Goal: Contribute content: Contribute content

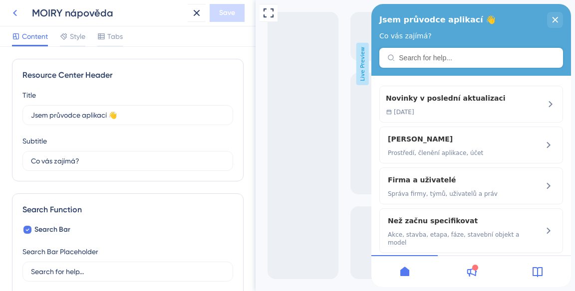
click at [23, 17] on button at bounding box center [15, 13] width 18 height 18
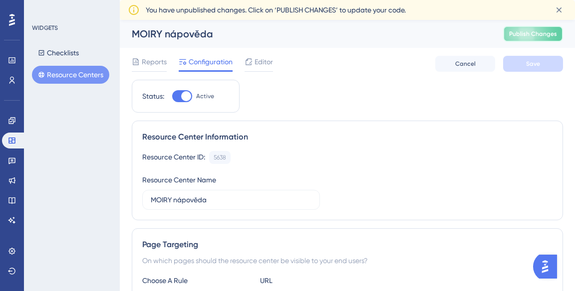
click at [523, 35] on span "Publish Changes" at bounding box center [533, 34] width 48 height 8
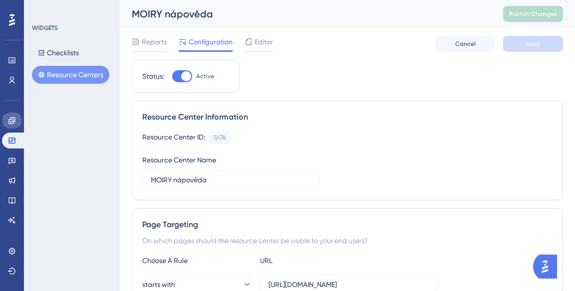
click at [12, 122] on icon at bounding box center [12, 121] width 8 height 8
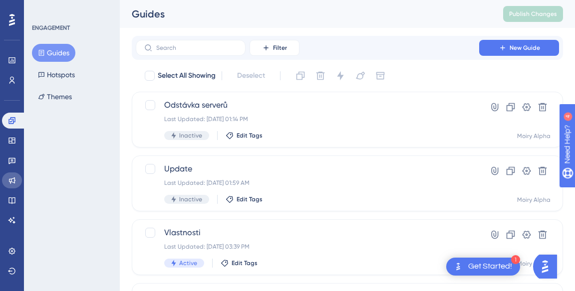
click at [11, 182] on icon at bounding box center [12, 181] width 6 height 6
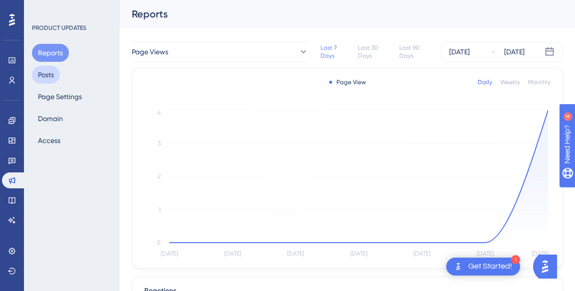
click at [51, 76] on button "Posts" at bounding box center [46, 75] width 28 height 18
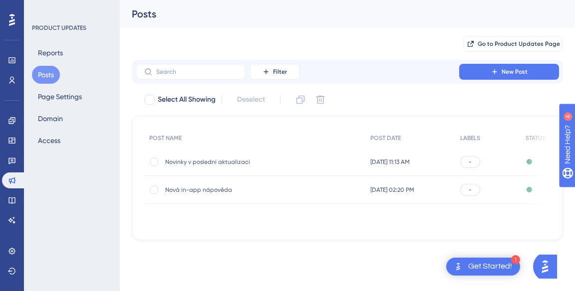
click at [187, 161] on span "Novinky v poslední aktualizaci" at bounding box center [245, 162] width 160 height 8
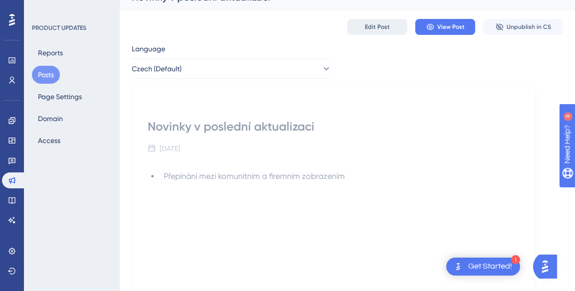
click at [373, 24] on span "Edit Post" at bounding box center [377, 27] width 25 height 8
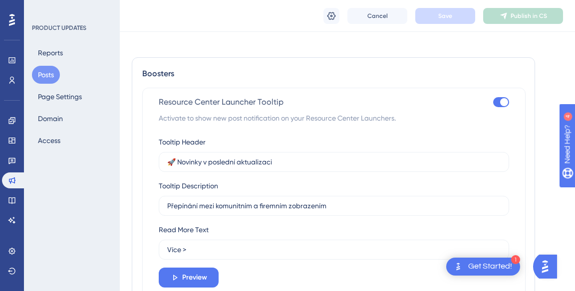
scroll to position [518, 0]
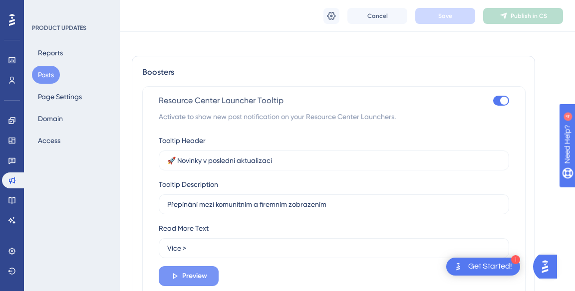
click at [178, 278] on icon at bounding box center [174, 276] width 9 height 9
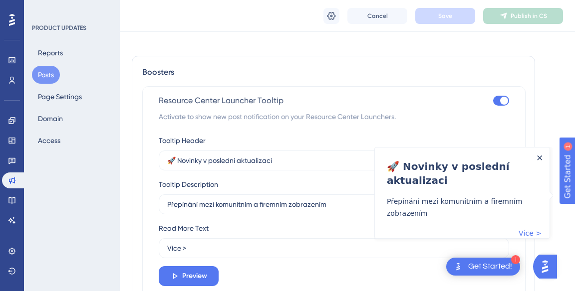
click at [538, 158] on icon "Close Announcement" at bounding box center [539, 158] width 5 height 5
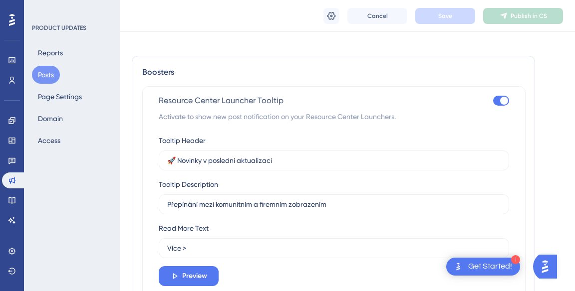
scroll to position [585, 0]
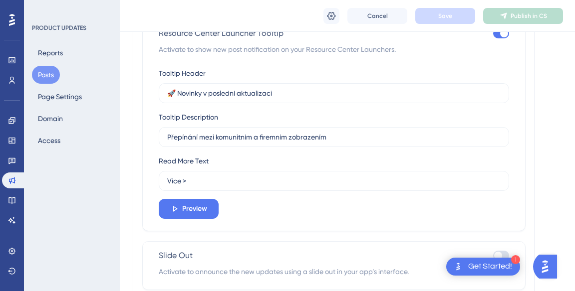
click at [507, 251] on div at bounding box center [501, 256] width 16 height 10
click at [493, 256] on input "checkbox" at bounding box center [492, 256] width 0 height 0
checkbox input "true"
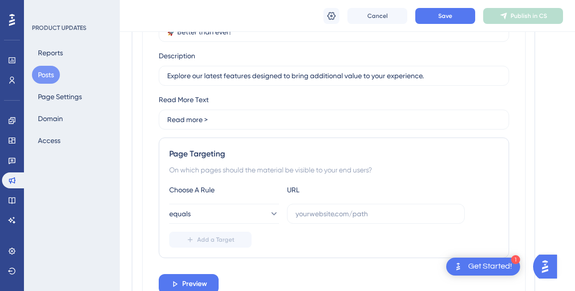
scroll to position [885, 0]
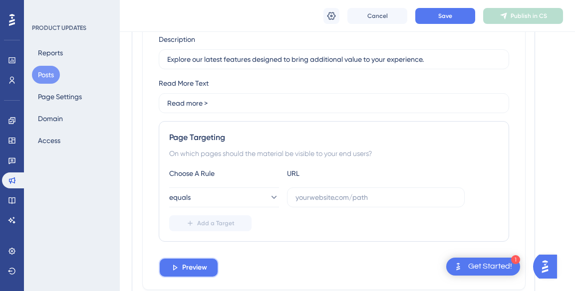
click at [185, 271] on span "Preview" at bounding box center [194, 268] width 25 height 12
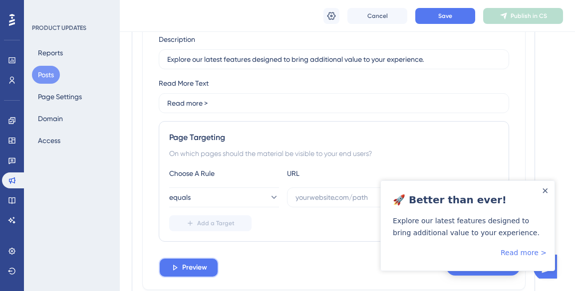
click at [183, 268] on span "Preview" at bounding box center [194, 268] width 25 height 12
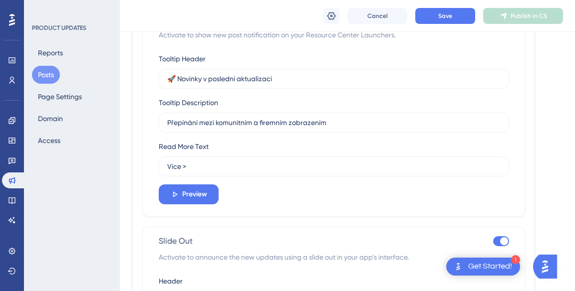
scroll to position [595, 0]
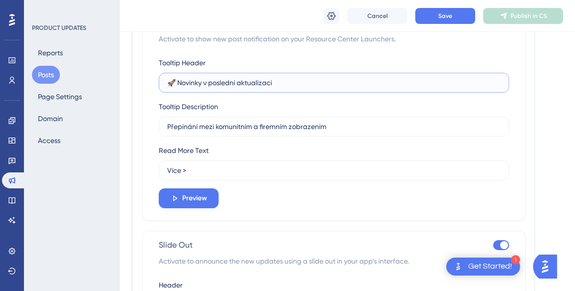
click at [217, 81] on input "🚀 Novinky v poslední aktualizaci" at bounding box center [333, 82] width 333 height 11
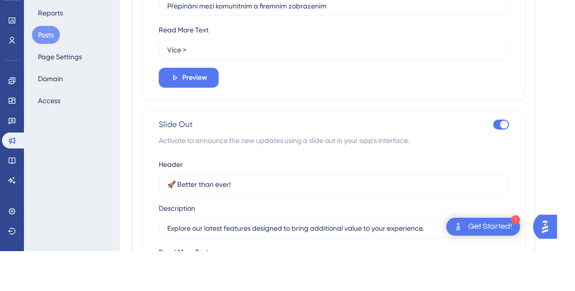
scroll to position [688, 0]
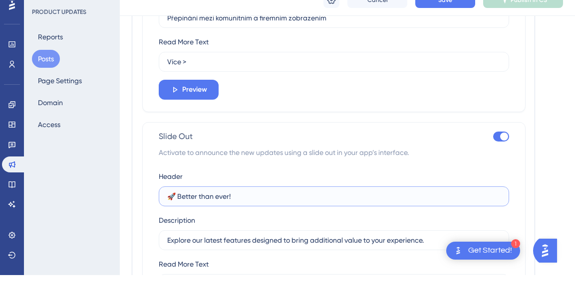
paste input "Novinky v poslední aktualizaci"
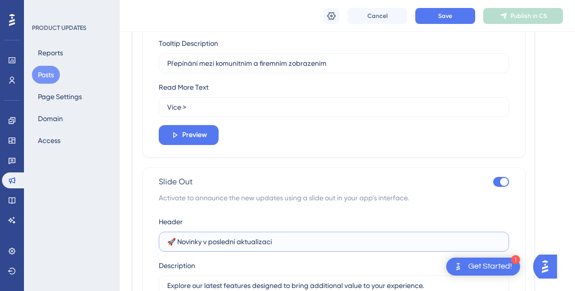
scroll to position [651, 0]
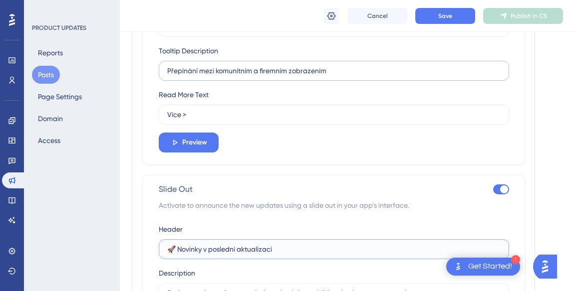
type input "🚀 Novinky v poslední aktualizaci"
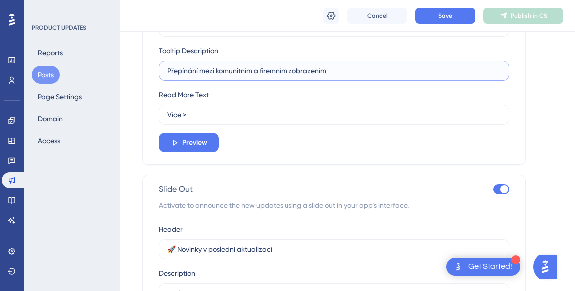
click at [190, 66] on input "Přepínání mezi komunitním a firemním zobrazením" at bounding box center [333, 70] width 333 height 11
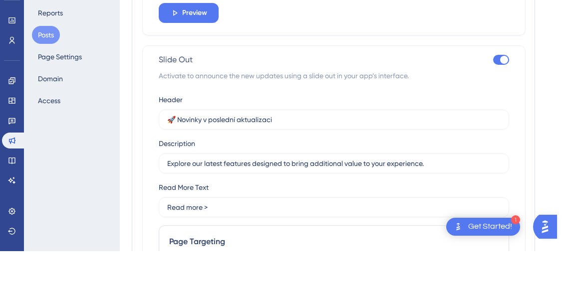
scroll to position [746, 0]
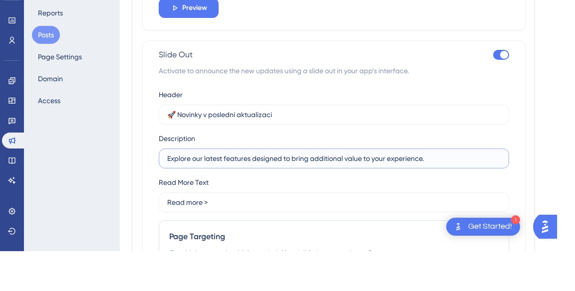
click at [193, 199] on input "Explore our latest features designed to bring additional value to your experien…" at bounding box center [333, 198] width 333 height 11
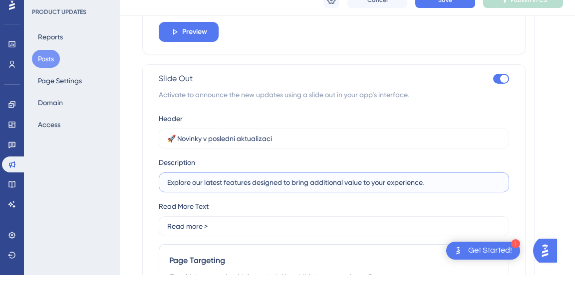
paste input "Přepínání mezi komunitním a firemním zobrazením"
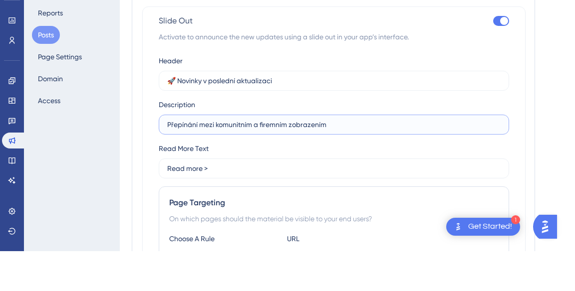
scroll to position [782, 0]
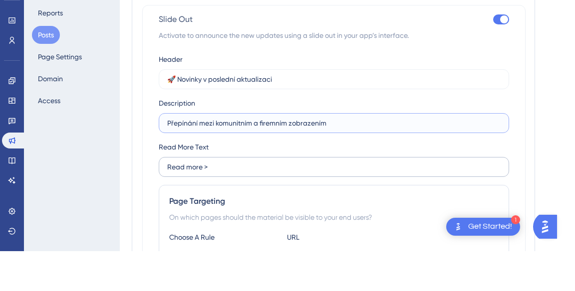
type input "Přepínání mezi komunitním a firemním zobrazením"
click at [183, 207] on input "Read more >" at bounding box center [333, 206] width 333 height 11
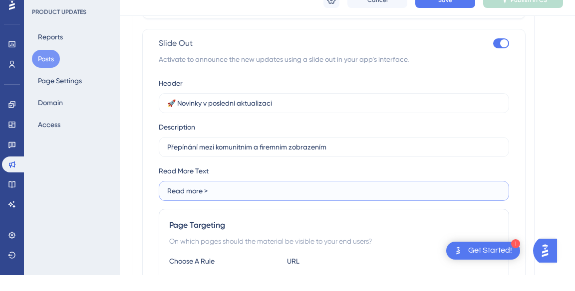
click at [199, 205] on input "Read more >" at bounding box center [333, 206] width 333 height 11
click at [199, 204] on input "Read more >" at bounding box center [333, 206] width 333 height 11
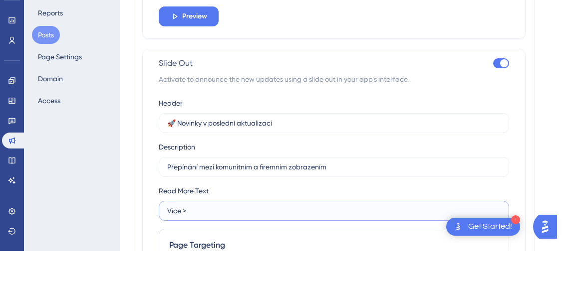
scroll to position [744, 0]
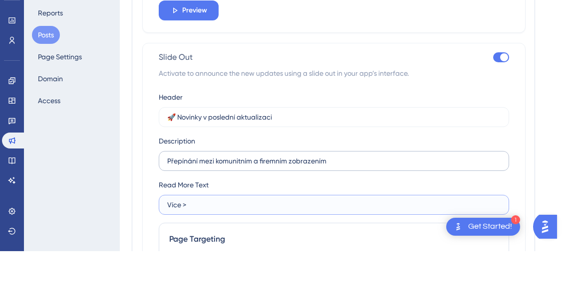
type input "Více >"
click at [349, 202] on input "Přepínání mezi komunitním a firemním zobrazením" at bounding box center [333, 201] width 333 height 11
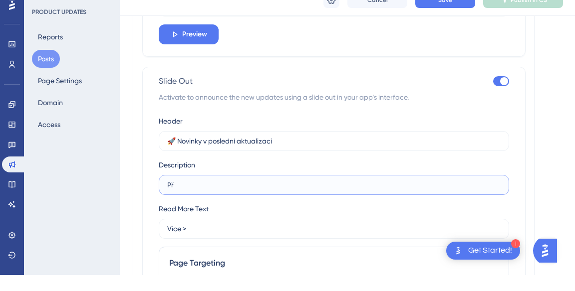
type input "P"
click at [257, 199] on input "Podívejte se co jsme změnily v poslední aktualizaci" at bounding box center [333, 201] width 333 height 11
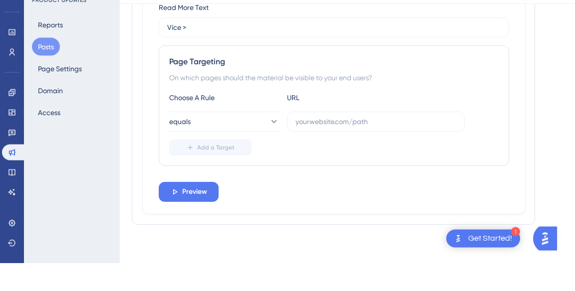
scroll to position [933, 0]
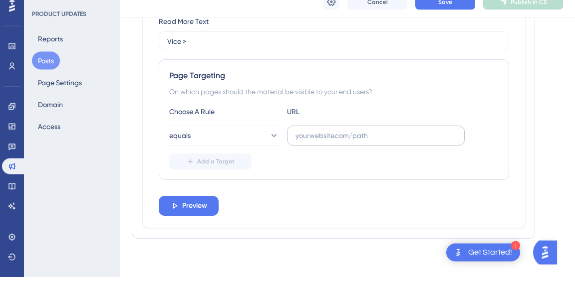
type input "Podívejte se co jsme změnili v poslední aktualizaci"
click at [308, 146] on input "text" at bounding box center [375, 149] width 161 height 11
click at [191, 149] on span "equals" at bounding box center [180, 150] width 21 height 12
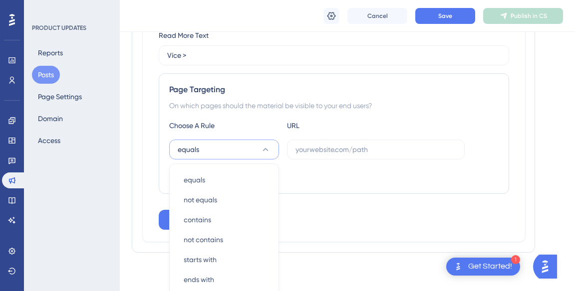
scroll to position [965, 0]
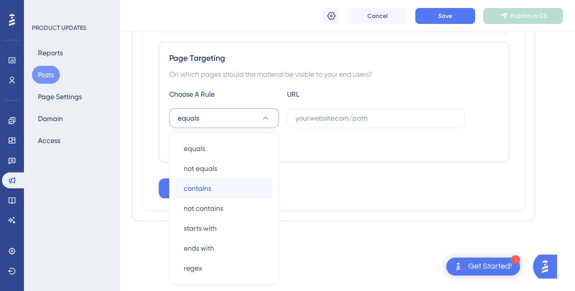
click at [193, 187] on span "contains" at bounding box center [197, 189] width 27 height 12
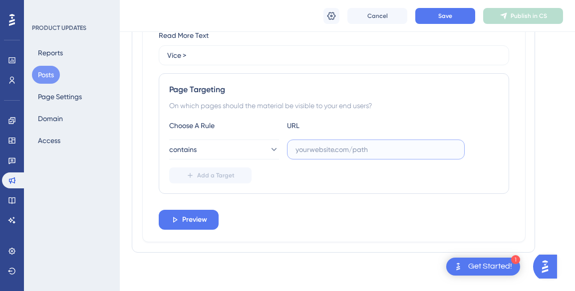
click at [303, 148] on input "text" at bounding box center [375, 149] width 161 height 11
click at [300, 146] on input "[DOMAIN_NAME]" at bounding box center [375, 149] width 161 height 11
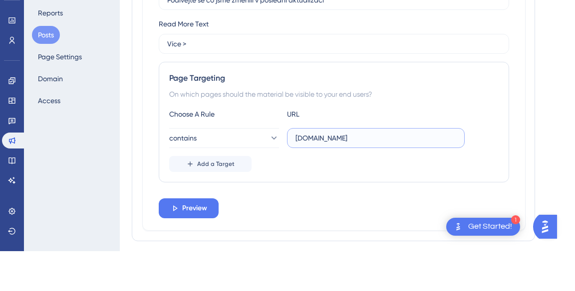
scroll to position [905, 0]
type input "[DOMAIN_NAME]"
click at [189, 251] on span "Preview" at bounding box center [194, 248] width 25 height 12
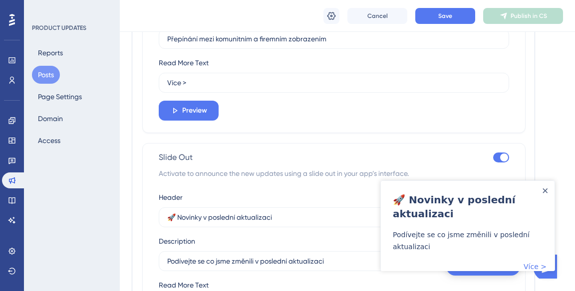
scroll to position [683, 0]
click at [439, 13] on span "Save" at bounding box center [445, 16] width 14 height 8
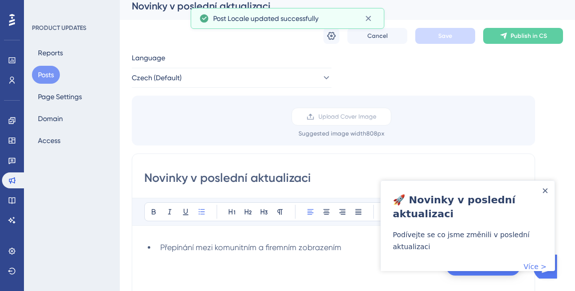
scroll to position [0, 0]
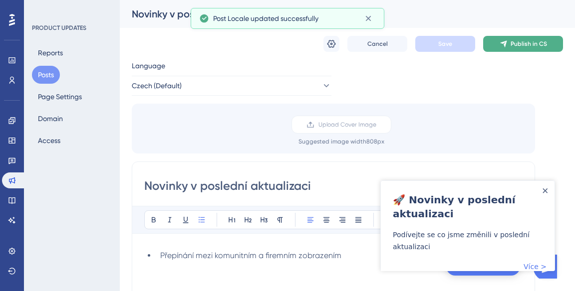
click at [513, 42] on span "Publish in CS" at bounding box center [528, 44] width 36 height 8
